Goal: Find specific page/section: Find specific page/section

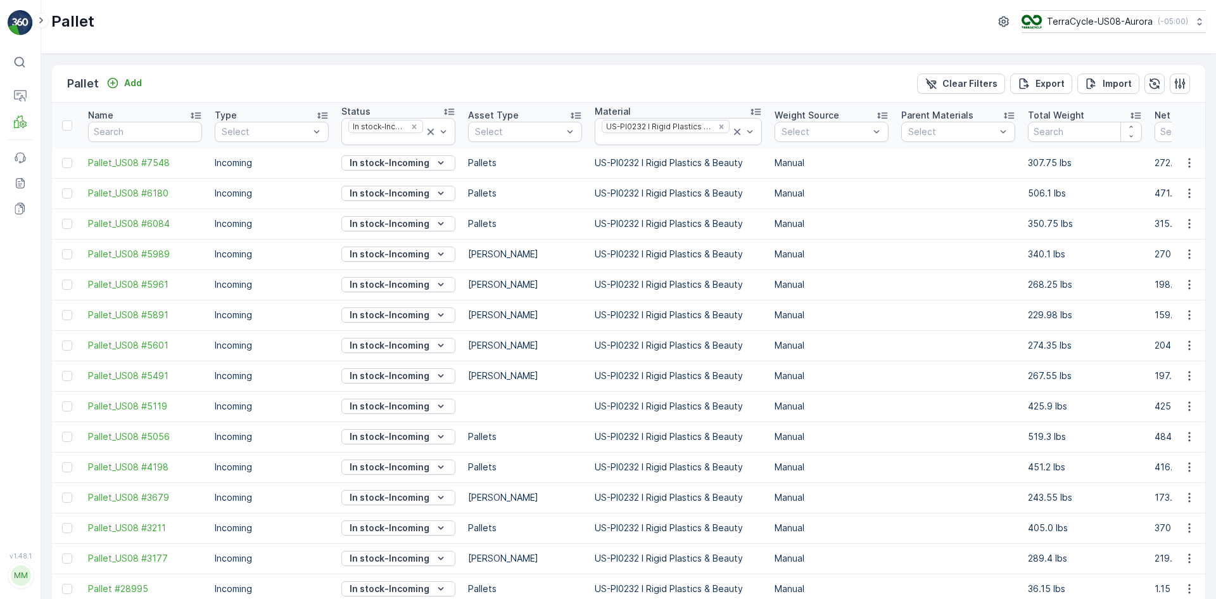
scroll to position [26, 0]
click at [430, 132] on icon at bounding box center [431, 132] width 6 height 6
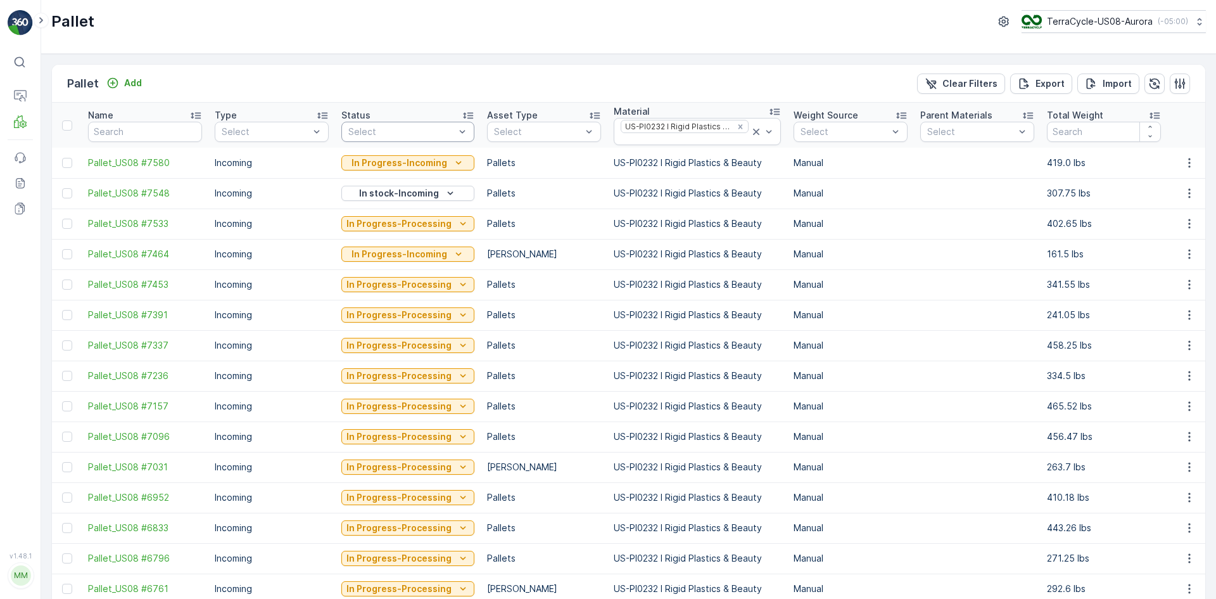
click at [393, 127] on div at bounding box center [401, 132] width 109 height 10
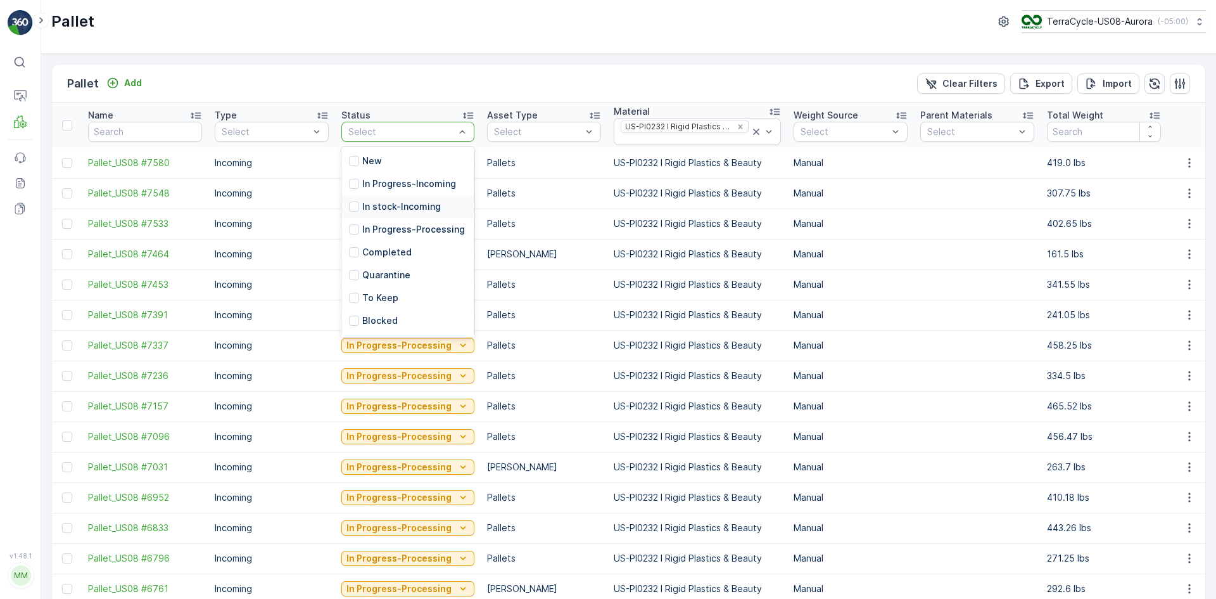
click at [360, 205] on div "In stock-Incoming" at bounding box center [395, 206] width 92 height 13
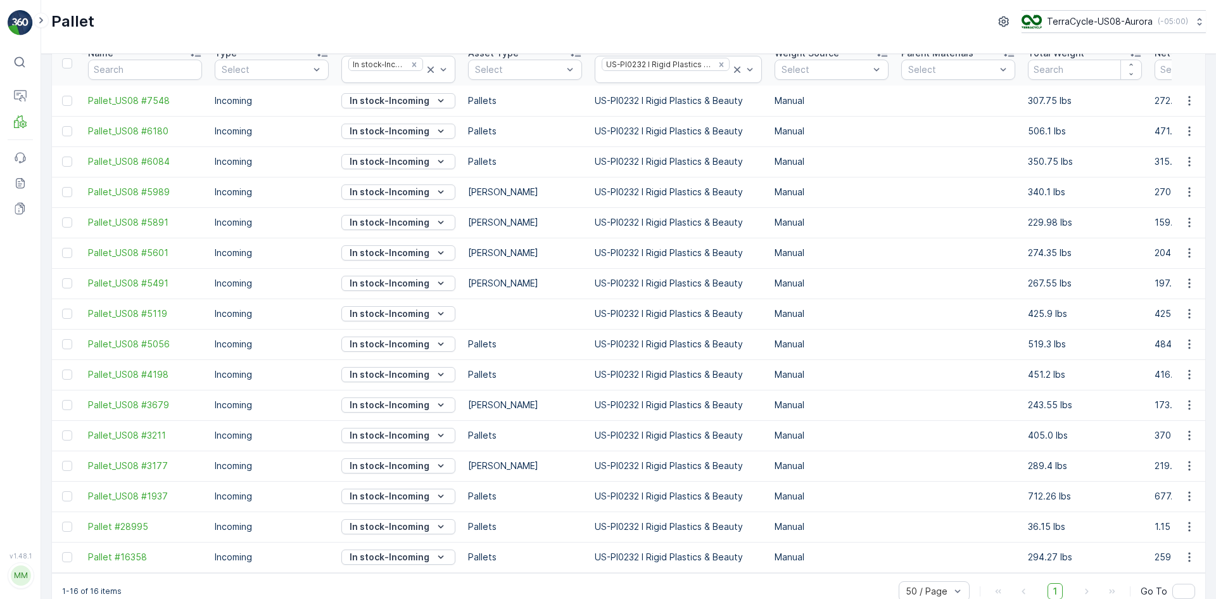
scroll to position [63, 0]
